Goal: Complete application form

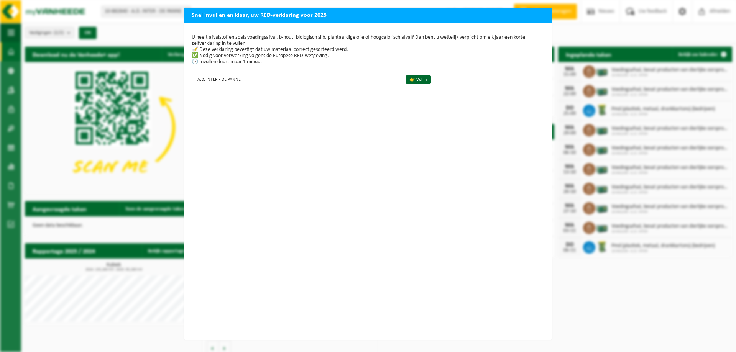
click at [614, 34] on div "Snel invullen en klaar, uw RED-verklaring voor 2025 U heeft afvalstoffen zoals …" at bounding box center [368, 176] width 736 height 352
click at [406, 79] on link "👉 Vul in" at bounding box center [418, 80] width 25 height 8
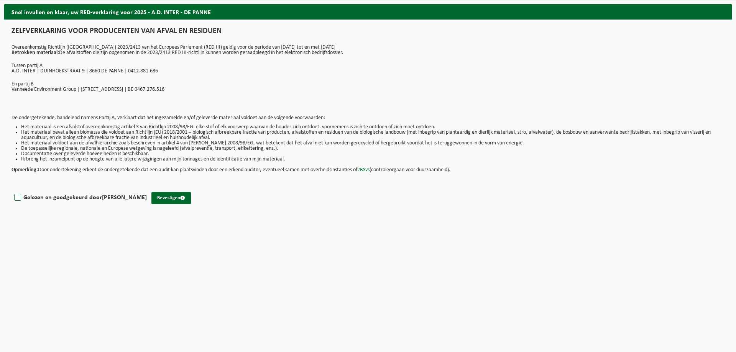
click at [15, 199] on label "Gelezen en goedgekeurd door BERT WULLAERT" at bounding box center [80, 198] width 134 height 12
click at [147, 188] on input "Gelezen en goedgekeurd door BERT WULLAERT" at bounding box center [147, 188] width 0 height 0
checkbox input "true"
click at [163, 196] on button "Bevestigen" at bounding box center [170, 198] width 39 height 12
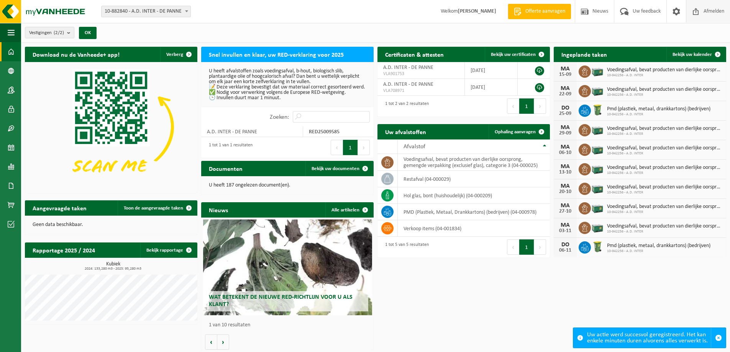
click at [707, 9] on span "Afmelden" at bounding box center [714, 11] width 25 height 23
